Goal: Find specific page/section: Find specific page/section

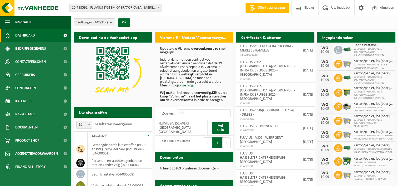
click at [154, 7] on span "10-733591 - FLUVIUS SYSTEM OPERATOR CVBA - MERELBEKE-MELLE" at bounding box center [116, 7] width 92 height 7
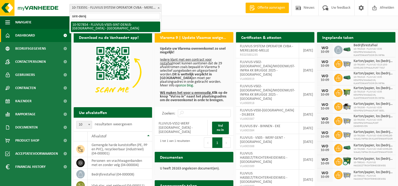
type input "sint-denij"
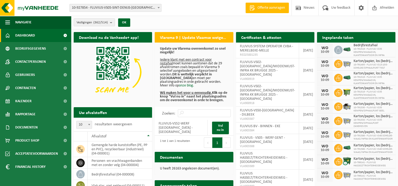
select select "133075"
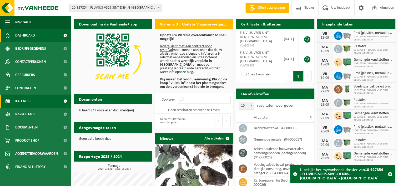
click at [31, 102] on span "Kalender" at bounding box center [23, 101] width 16 height 13
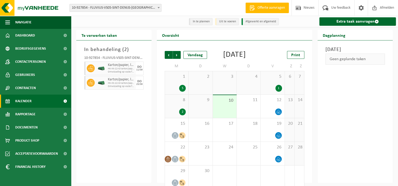
click at [179, 93] on div "1 5" at bounding box center [176, 82] width 23 height 23
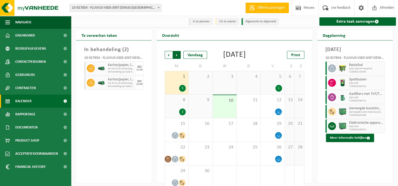
click at [170, 57] on span "Vorige" at bounding box center [169, 55] width 8 height 8
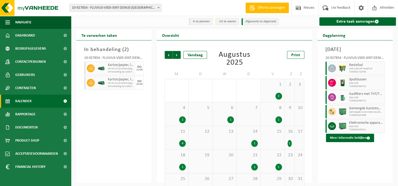
scroll to position [17, 0]
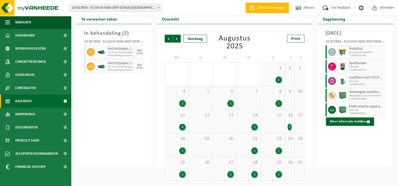
click at [272, 148] on div "1" at bounding box center [272, 151] width 18 height 7
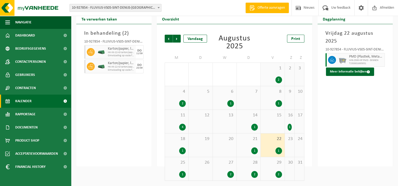
click at [268, 166] on div "29 2" at bounding box center [273, 168] width 24 height 23
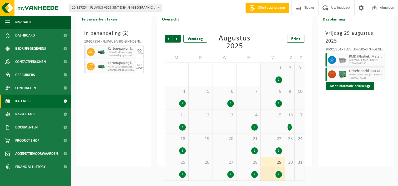
click at [251, 165] on span "28" at bounding box center [248, 163] width 18 height 6
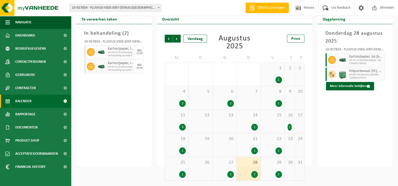
click at [229, 167] on div "27 2" at bounding box center [225, 168] width 24 height 23
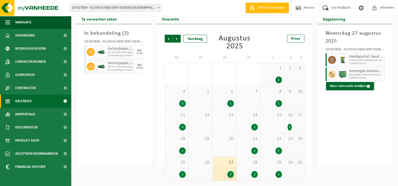
click at [181, 172] on div "1" at bounding box center [182, 174] width 7 height 7
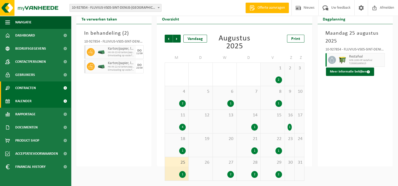
click at [25, 86] on span "Contracten" at bounding box center [25, 88] width 21 height 13
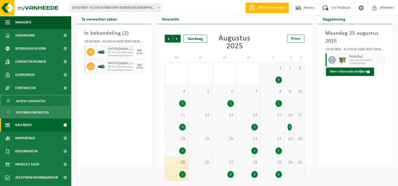
click at [26, 99] on span "Actieve contracten" at bounding box center [30, 101] width 29 height 10
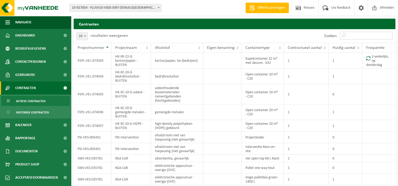
click at [367, 35] on input "Zoeken:" at bounding box center [366, 36] width 53 height 8
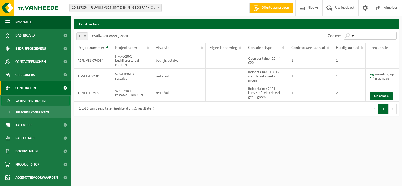
type input "rest"
click at [311, 148] on html "Vestiging: 10-733591 - FLUVIUS SYSTEM OPERATOR CVBA - MERELBEKE-MELLE 10-908797…" at bounding box center [201, 93] width 402 height 186
click at [379, 95] on link "Op afroep" at bounding box center [381, 96] width 22 height 8
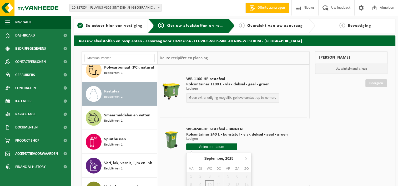
click at [220, 147] on input "text" at bounding box center [211, 147] width 51 height 7
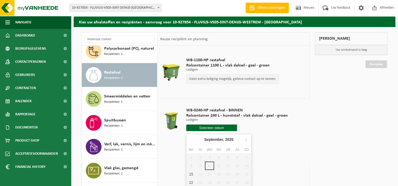
scroll to position [25, 0]
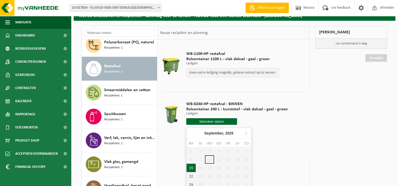
click at [195, 167] on div "15" at bounding box center [190, 168] width 9 height 8
type input "Van 2025-09-15"
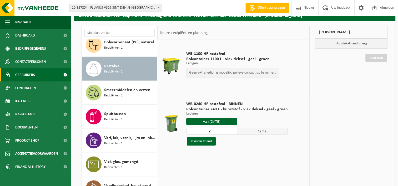
click at [27, 78] on span "Gebruikers" at bounding box center [25, 74] width 20 height 13
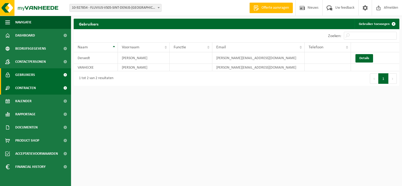
click at [31, 92] on span "Contracten" at bounding box center [25, 88] width 21 height 13
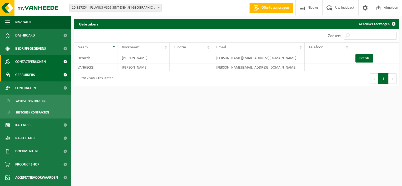
click at [34, 65] on span "Contactpersonen" at bounding box center [30, 61] width 31 height 13
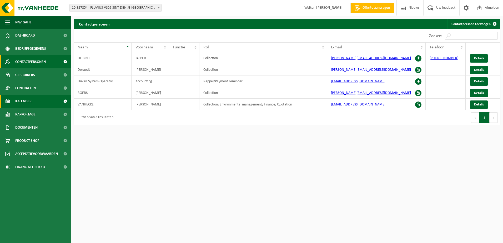
click at [21, 101] on span "Kalender" at bounding box center [23, 101] width 16 height 13
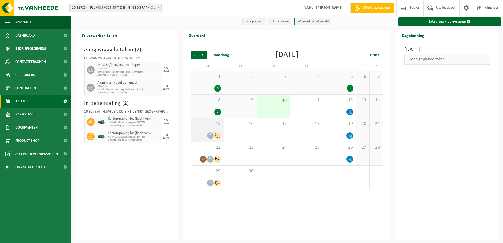
click at [212, 127] on span "15" at bounding box center [207, 124] width 27 height 6
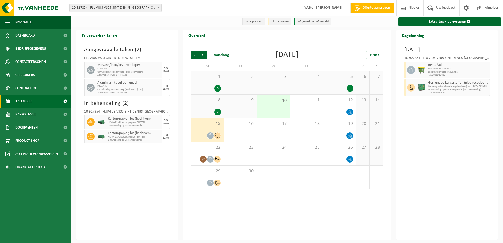
click at [211, 107] on div "8 2" at bounding box center [207, 106] width 33 height 23
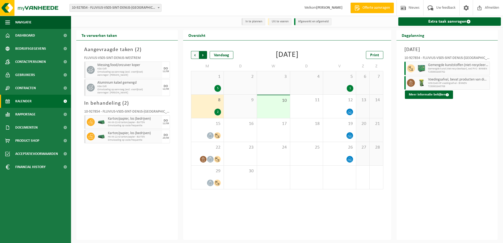
click at [195, 55] on span "Vorige" at bounding box center [195, 55] width 8 height 8
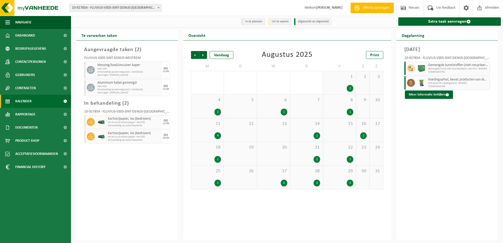
click at [214, 179] on div "25 1" at bounding box center [207, 177] width 33 height 23
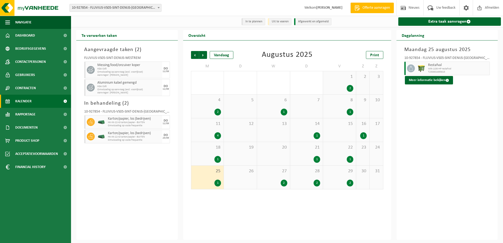
click at [210, 152] on div "18 1" at bounding box center [207, 153] width 33 height 23
click at [211, 174] on span "25" at bounding box center [207, 171] width 27 height 6
click at [420, 79] on button "Meer informatie bekijken" at bounding box center [429, 80] width 48 height 8
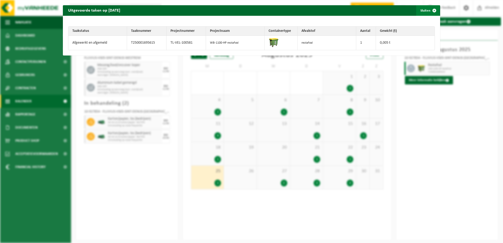
click at [429, 11] on span "button" at bounding box center [434, 10] width 11 height 11
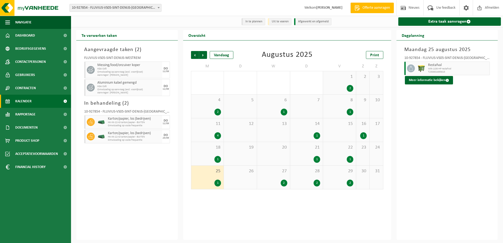
click at [210, 150] on span "18" at bounding box center [207, 148] width 27 height 6
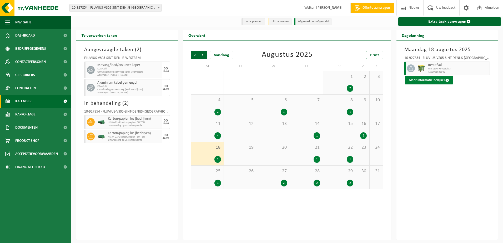
click at [416, 81] on button "Meer informatie bekijken" at bounding box center [429, 80] width 48 height 8
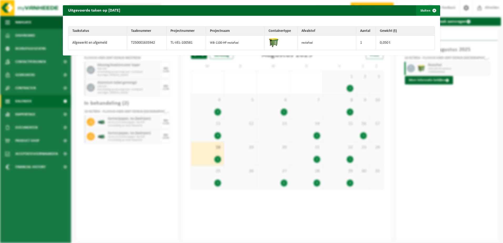
click at [431, 12] on span "button" at bounding box center [434, 10] width 11 height 11
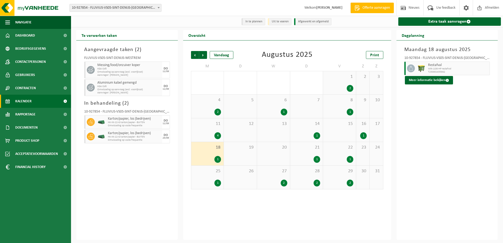
click at [210, 133] on div "4" at bounding box center [207, 135] width 27 height 7
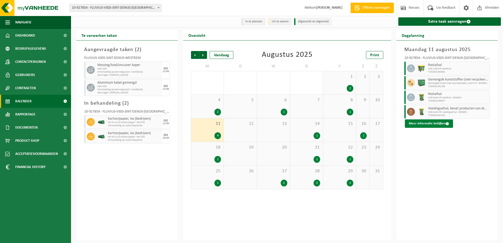
click at [428, 121] on button "Meer informatie bekijken" at bounding box center [429, 123] width 48 height 8
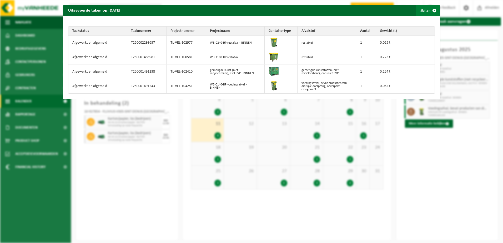
click at [432, 11] on span "button" at bounding box center [434, 10] width 11 height 11
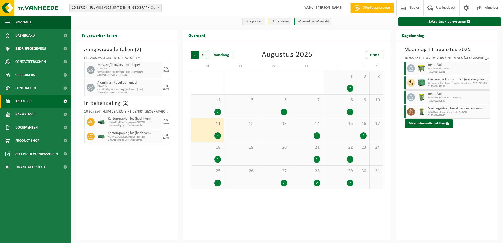
click at [204, 54] on span "Volgende" at bounding box center [203, 55] width 8 height 8
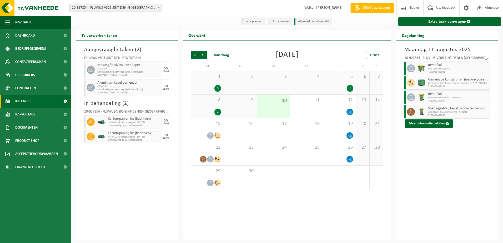
click at [214, 80] on span "1" at bounding box center [207, 77] width 27 height 6
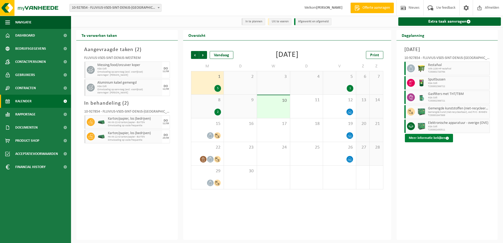
click at [420, 140] on button "Meer informatie bekijken" at bounding box center [429, 138] width 48 height 8
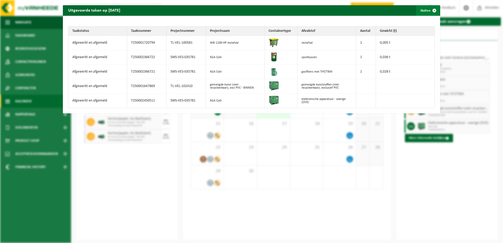
click at [429, 10] on span "button" at bounding box center [434, 10] width 11 height 11
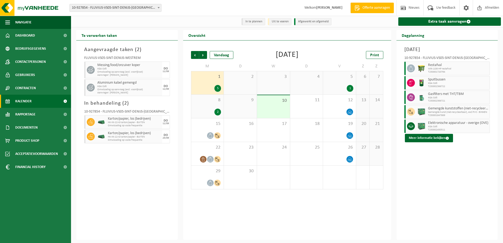
click at [212, 84] on div "1 5" at bounding box center [207, 82] width 33 height 23
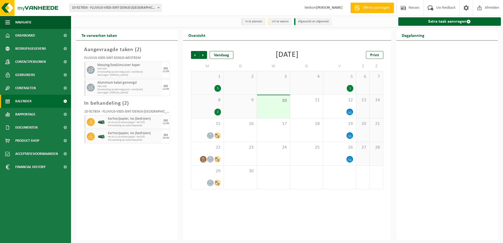
click at [215, 79] on span "1" at bounding box center [207, 77] width 27 height 6
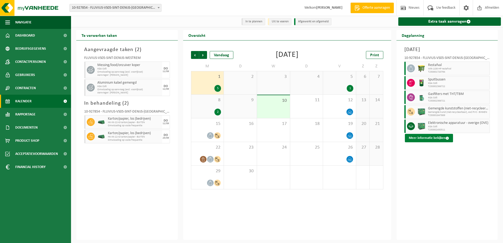
click at [439, 138] on button "Meer informatie bekijken" at bounding box center [429, 138] width 48 height 8
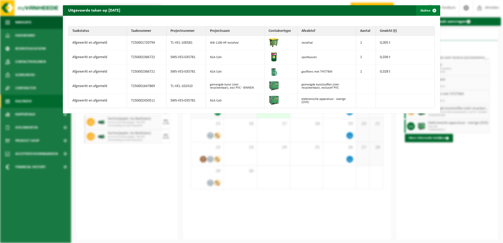
click at [433, 12] on span "button" at bounding box center [434, 10] width 11 height 11
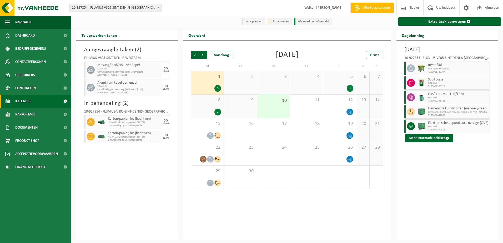
click at [216, 104] on div "8 2" at bounding box center [207, 106] width 33 height 23
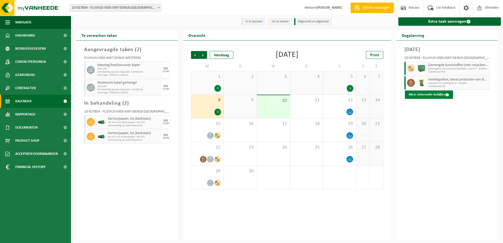
click at [423, 98] on button "Meer informatie bekijken" at bounding box center [429, 94] width 48 height 8
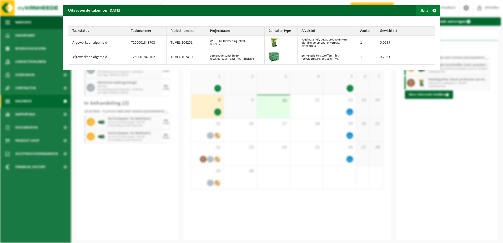
click at [429, 10] on span "button" at bounding box center [434, 10] width 11 height 11
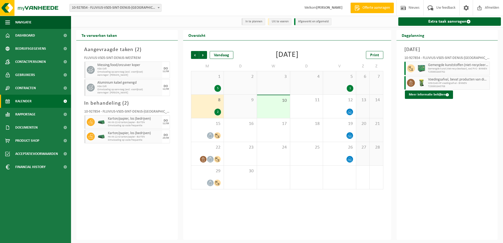
click at [203, 82] on div "1 5" at bounding box center [207, 82] width 33 height 23
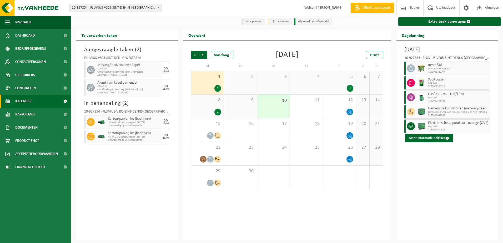
click at [203, 104] on div "8 2" at bounding box center [207, 106] width 33 height 23
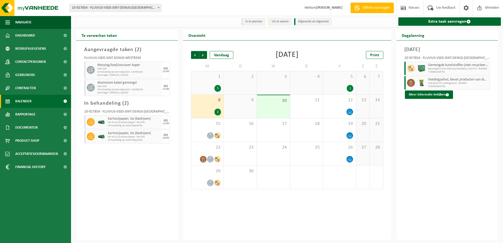
click at [213, 104] on div "8 2" at bounding box center [207, 106] width 33 height 23
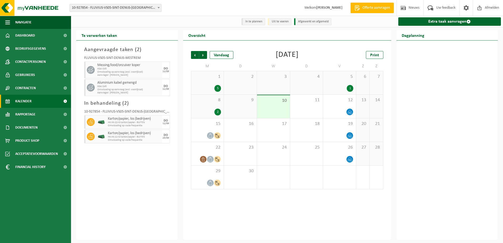
click at [213, 103] on span "8" at bounding box center [207, 100] width 27 height 6
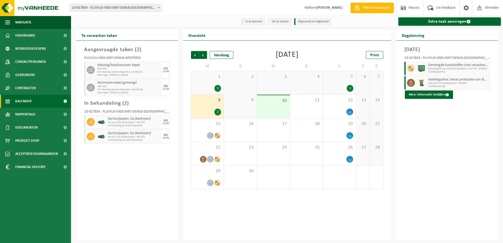
click at [212, 83] on div "1 5" at bounding box center [207, 82] width 33 height 23
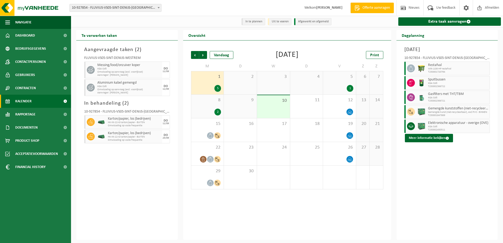
click at [209, 105] on div "8 2" at bounding box center [207, 106] width 33 height 23
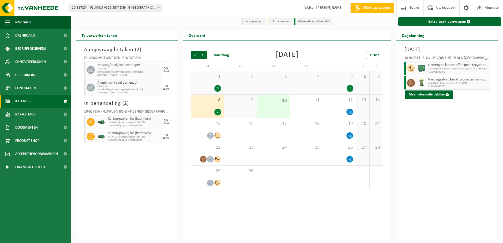
click at [215, 85] on div "1 5" at bounding box center [207, 82] width 33 height 23
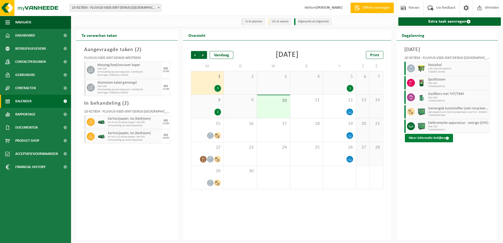
click at [433, 139] on button "Meer informatie bekijken" at bounding box center [429, 138] width 48 height 8
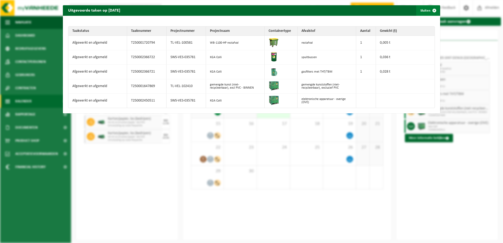
click at [431, 10] on span "button" at bounding box center [434, 10] width 11 height 11
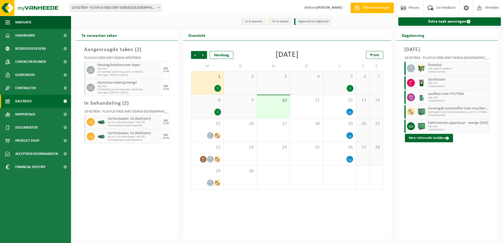
click at [215, 104] on div "8 2" at bounding box center [207, 106] width 33 height 23
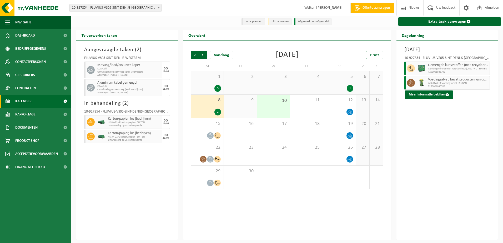
click at [209, 83] on div "1 5" at bounding box center [207, 82] width 33 height 23
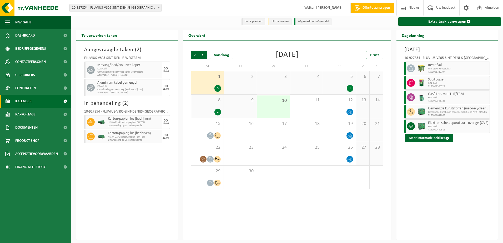
click at [212, 102] on span "8" at bounding box center [207, 100] width 27 height 6
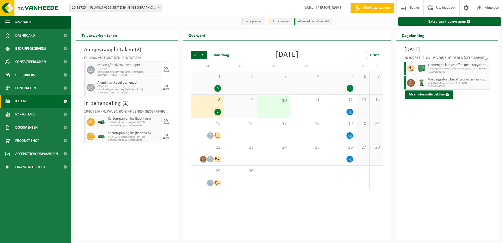
click at [215, 87] on div "5" at bounding box center [217, 88] width 7 height 7
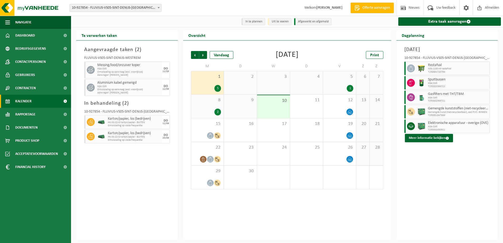
click at [209, 103] on span "8" at bounding box center [207, 100] width 27 height 6
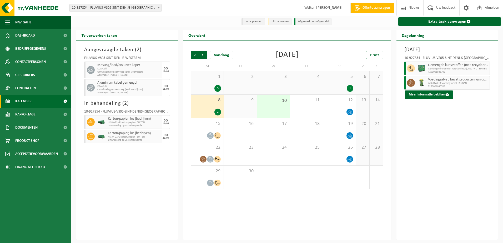
click at [215, 80] on span "1" at bounding box center [207, 77] width 27 height 6
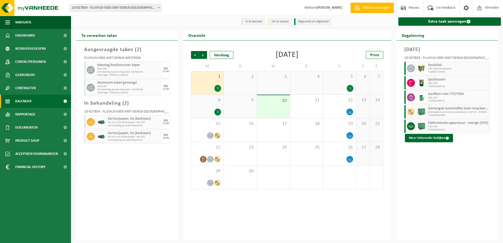
click at [209, 103] on span "8" at bounding box center [207, 100] width 27 height 6
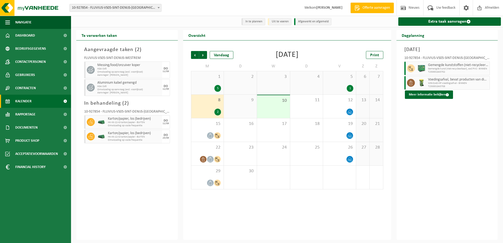
click at [203, 80] on span "1" at bounding box center [207, 77] width 27 height 6
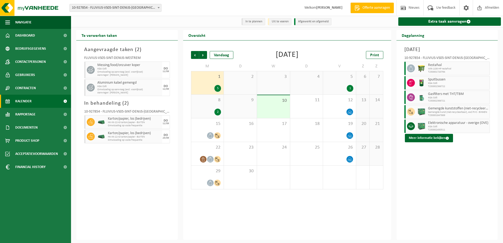
click at [207, 105] on div "8 2" at bounding box center [207, 106] width 33 height 23
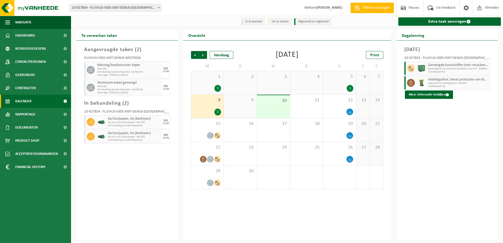
click at [207, 78] on span "1" at bounding box center [207, 77] width 27 height 6
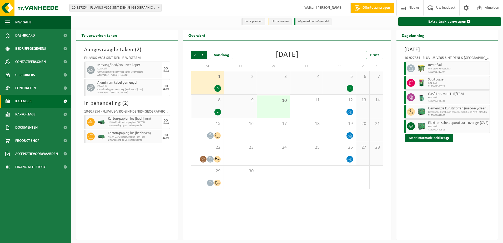
click at [156, 9] on span "10-927854 - FLUVIUS-VS05-SINT-DENIJS-[GEOGRAPHIC_DATA] - [GEOGRAPHIC_DATA]" at bounding box center [116, 7] width 92 height 7
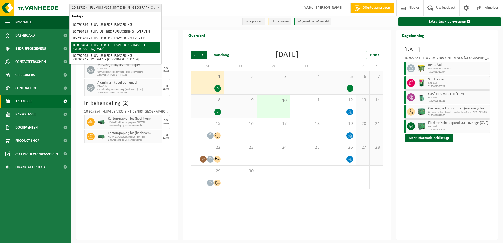
type input "bedrijfs"
select select "39062"
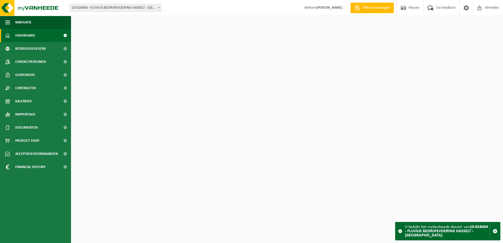
click at [27, 76] on span "Gebruikers" at bounding box center [25, 74] width 20 height 13
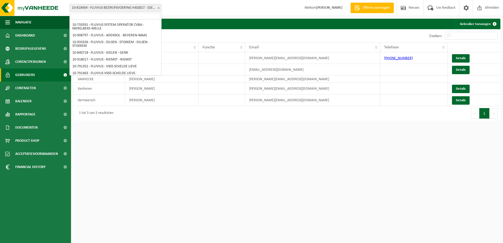
click at [157, 12] on span "10-818404 - FLUVIUS BEDRIJFSVOERING HASSELT - [GEOGRAPHIC_DATA]" at bounding box center [115, 8] width 92 height 8
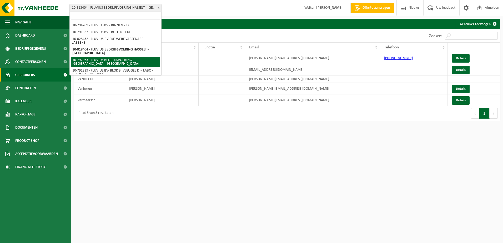
select select "30432"
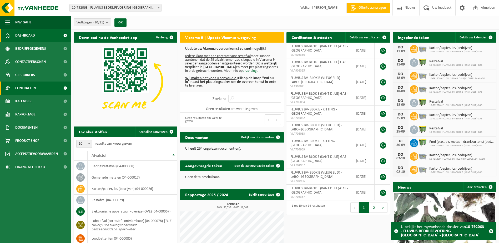
click at [30, 87] on span "Contracten" at bounding box center [25, 88] width 21 height 13
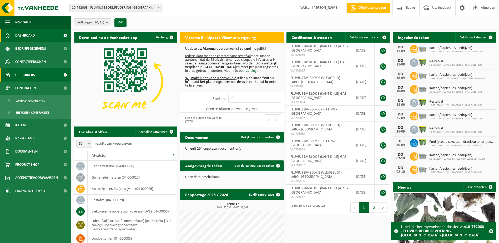
click at [29, 75] on span "Gebruikers" at bounding box center [25, 74] width 20 height 13
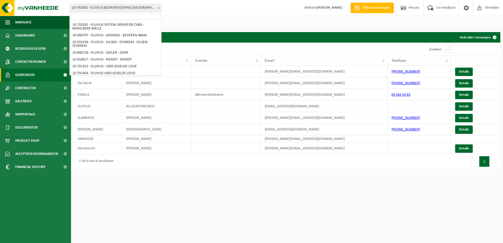
click at [161, 8] on span at bounding box center [158, 7] width 5 height 7
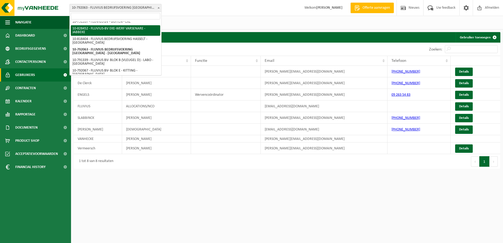
click at [141, 15] on input "search" at bounding box center [115, 16] width 89 height 7
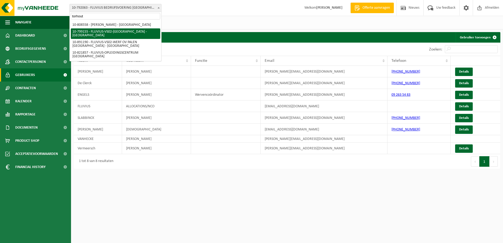
type input "torhout"
select select "33193"
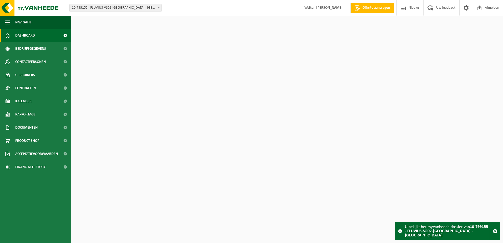
click at [30, 74] on span "Gebruikers" at bounding box center [25, 74] width 20 height 13
